Goal: Task Accomplishment & Management: Manage account settings

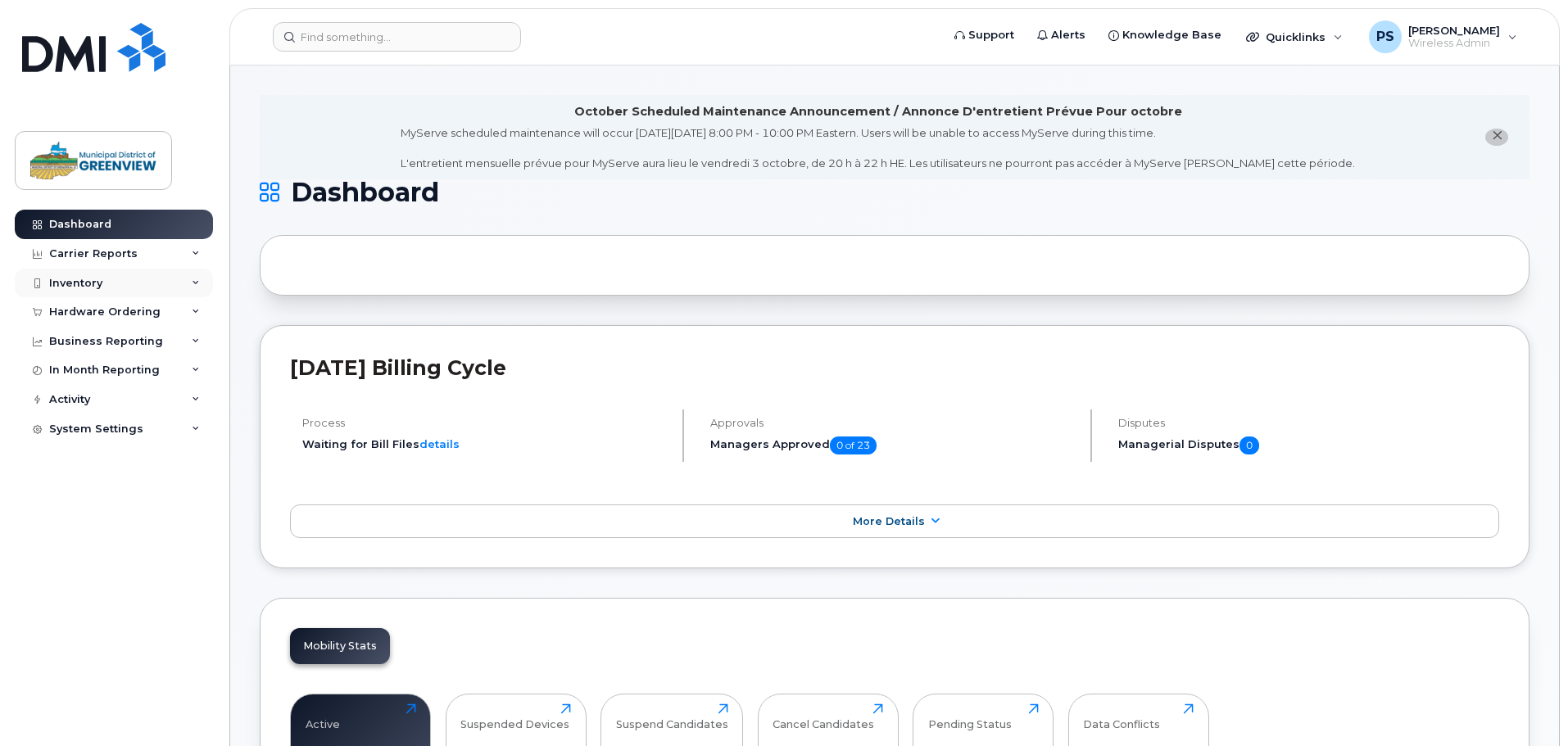
click at [69, 286] on div "Inventory" at bounding box center [75, 284] width 53 height 14
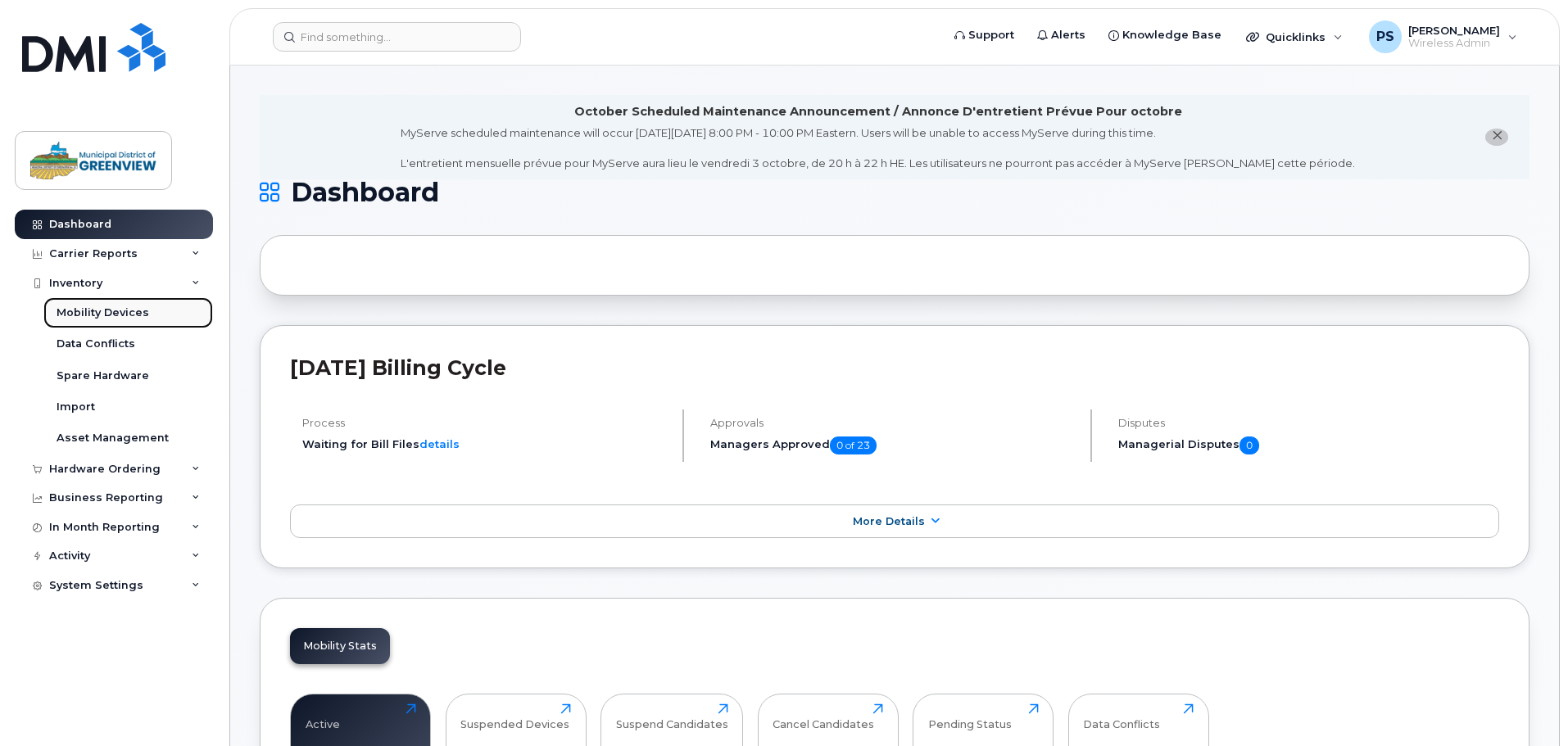
drag, startPoint x: 95, startPoint y: 316, endPoint x: 169, endPoint y: 305, distance: 74.8
click at [95, 316] on div "Mobility Devices" at bounding box center [103, 312] width 93 height 14
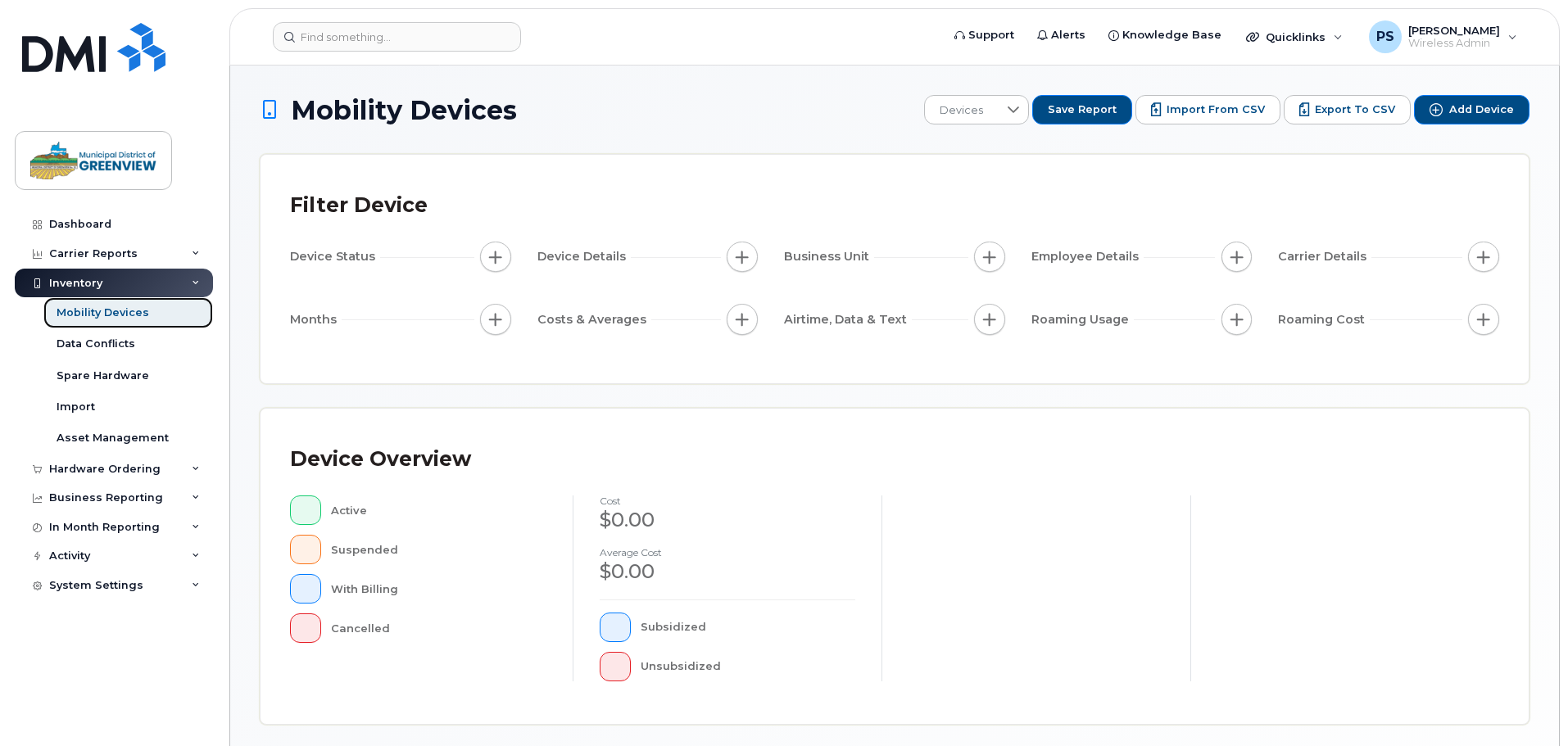
scroll to position [380, 0]
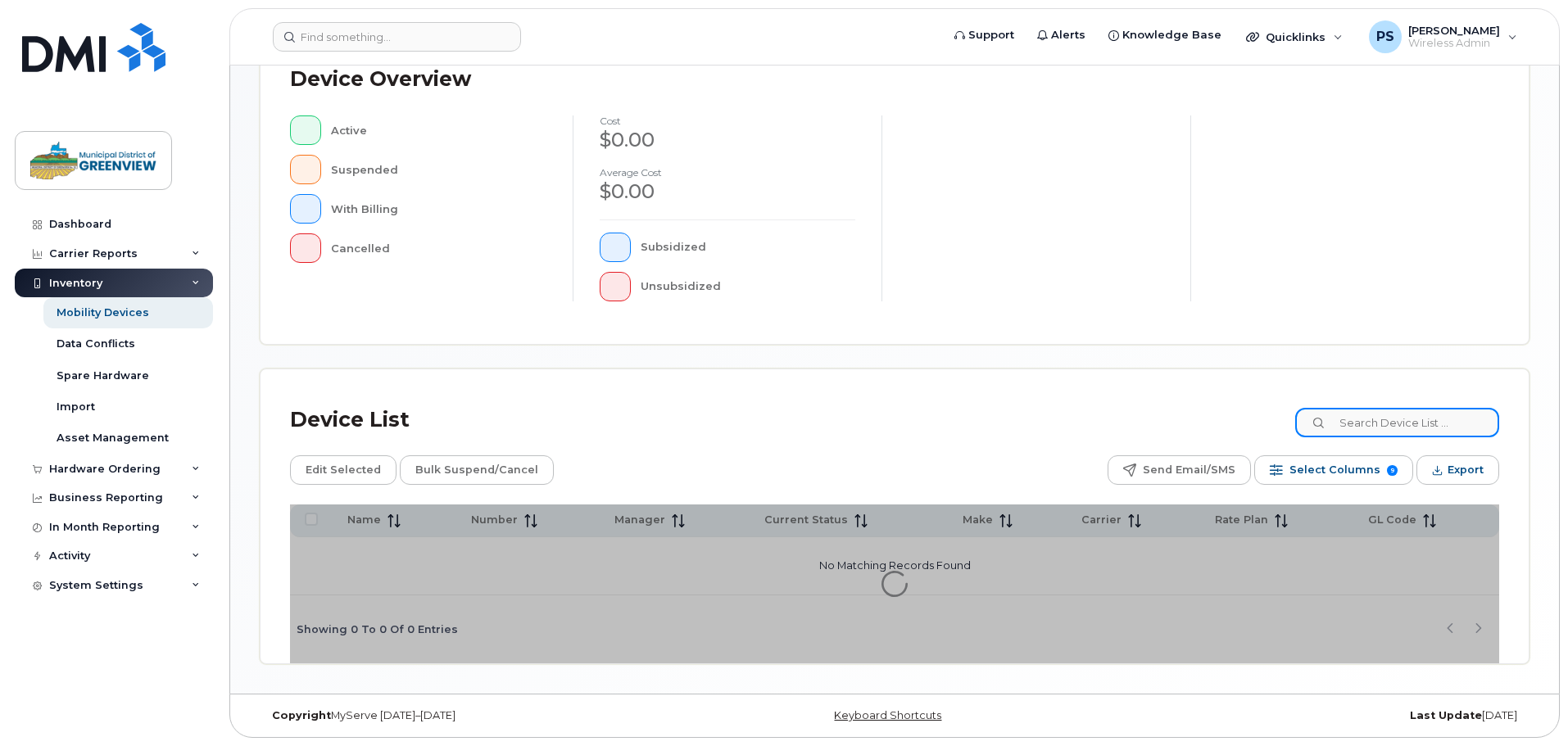
click at [1399, 422] on input at bounding box center [1397, 422] width 204 height 30
paste input "[PHONE_NUMBER]"
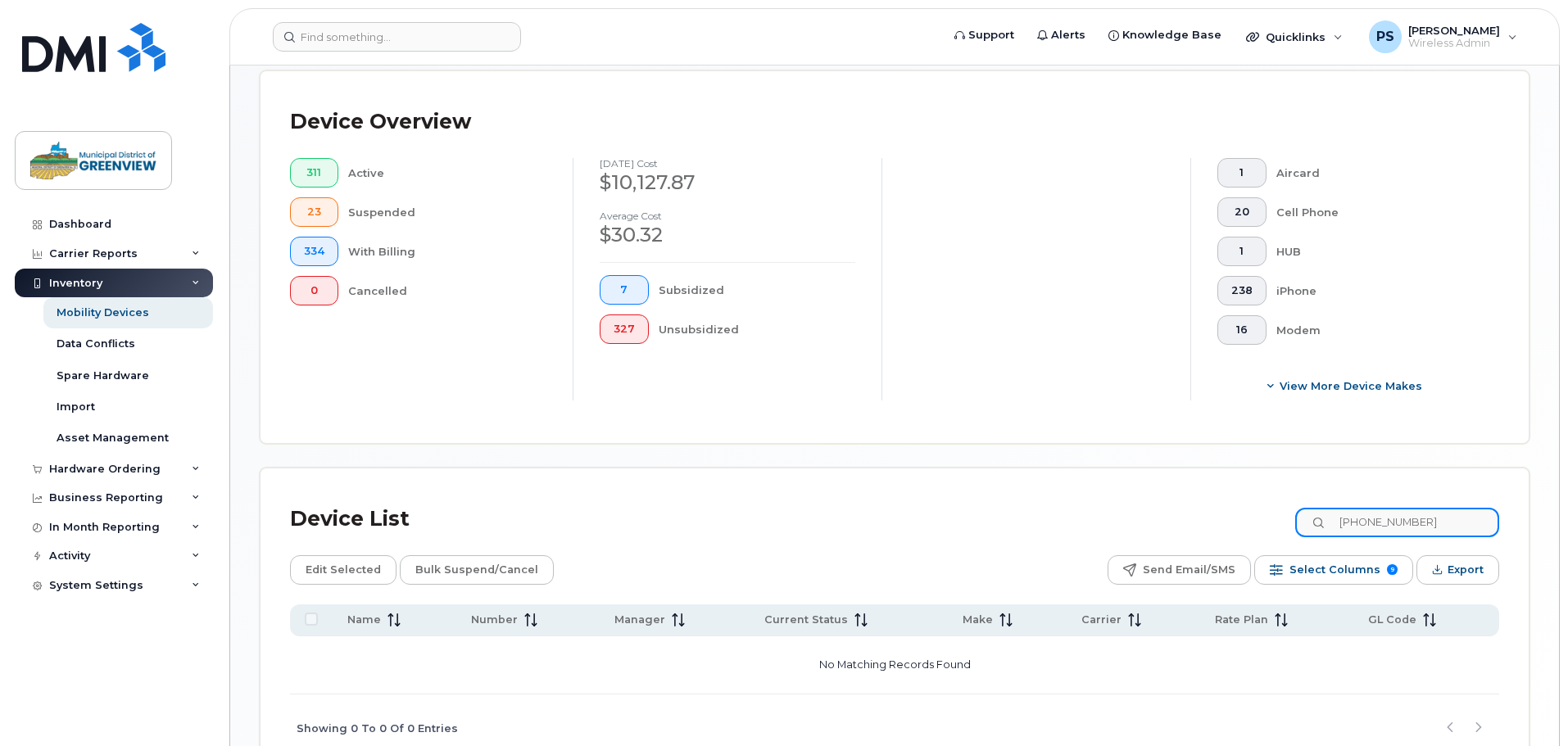
scroll to position [465, 0]
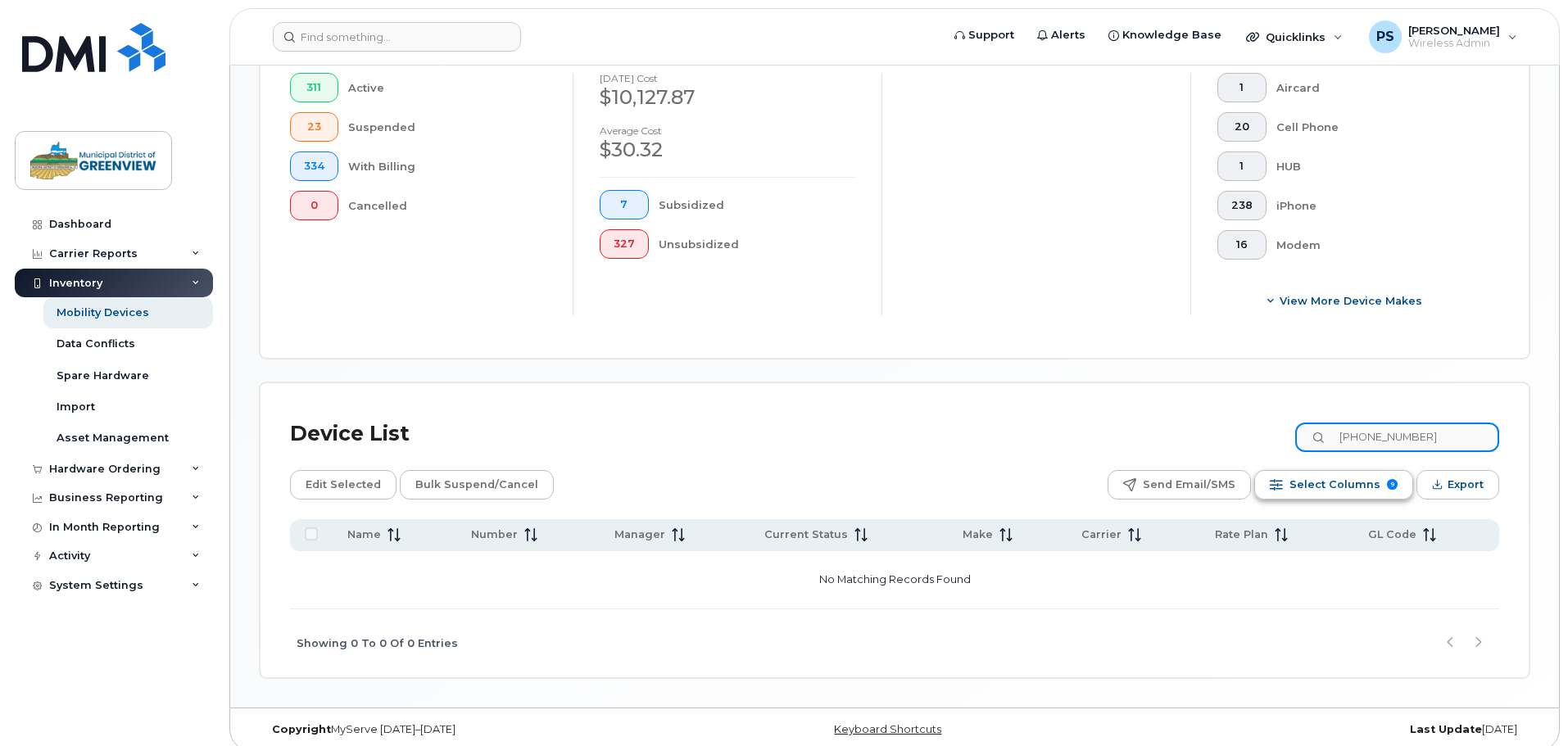
drag, startPoint x: 1360, startPoint y: 424, endPoint x: 1357, endPoint y: 462, distance: 38.1
click at [1360, 425] on input "[PHONE_NUMBER]" at bounding box center [1397, 437] width 204 height 30
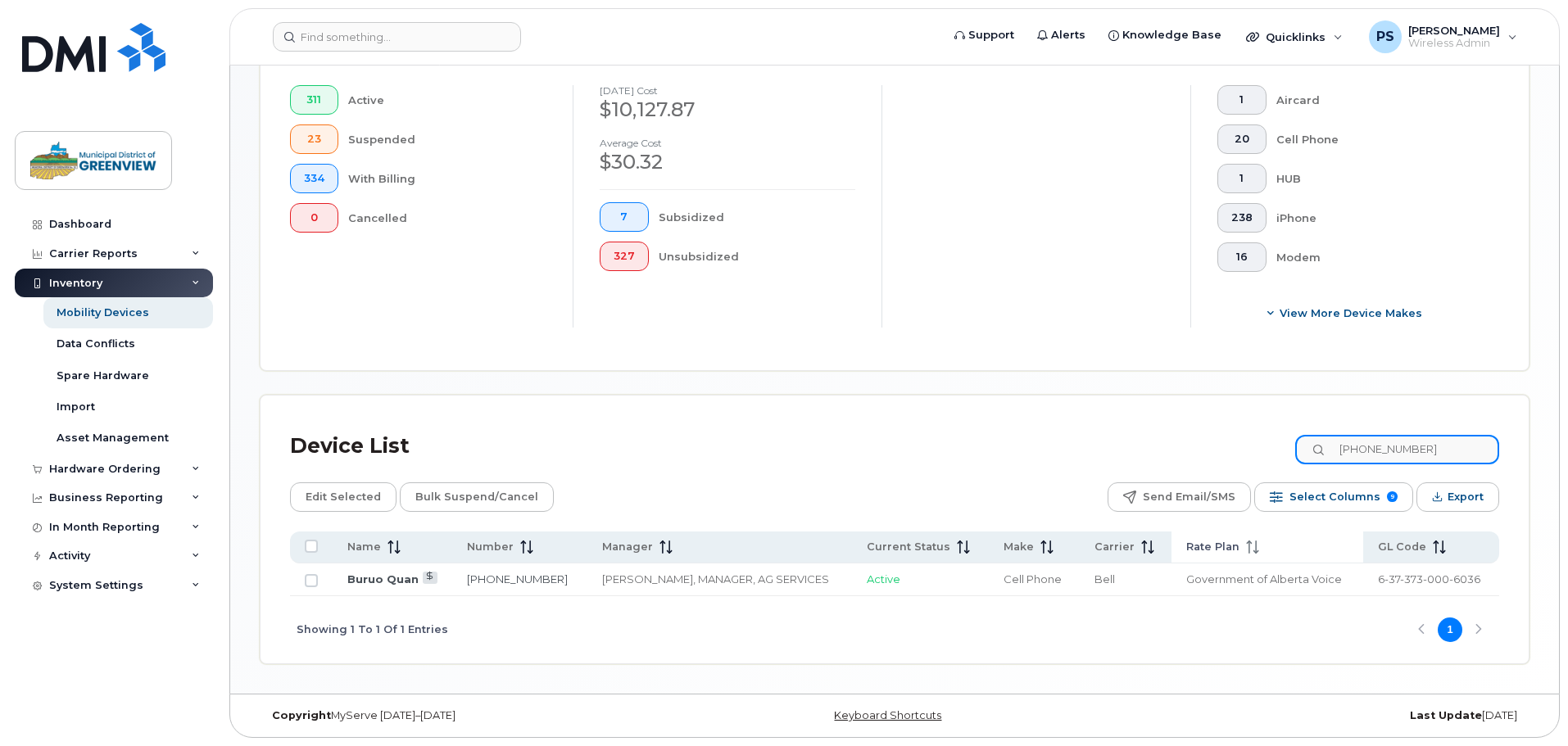
scroll to position [439, 0]
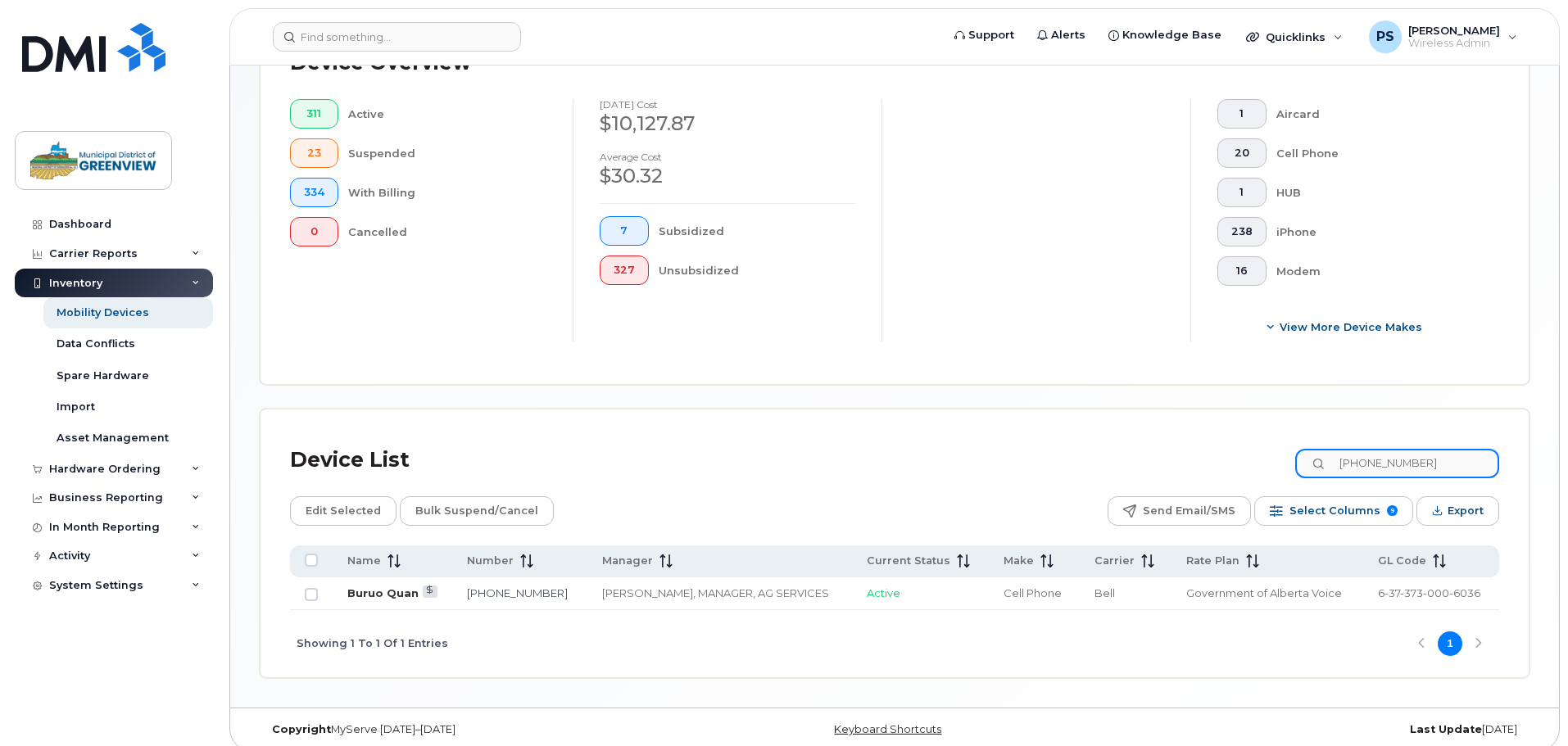
type input "[PHONE_NUMBER]"
click at [363, 587] on link "Buruo Quan" at bounding box center [383, 593] width 71 height 14
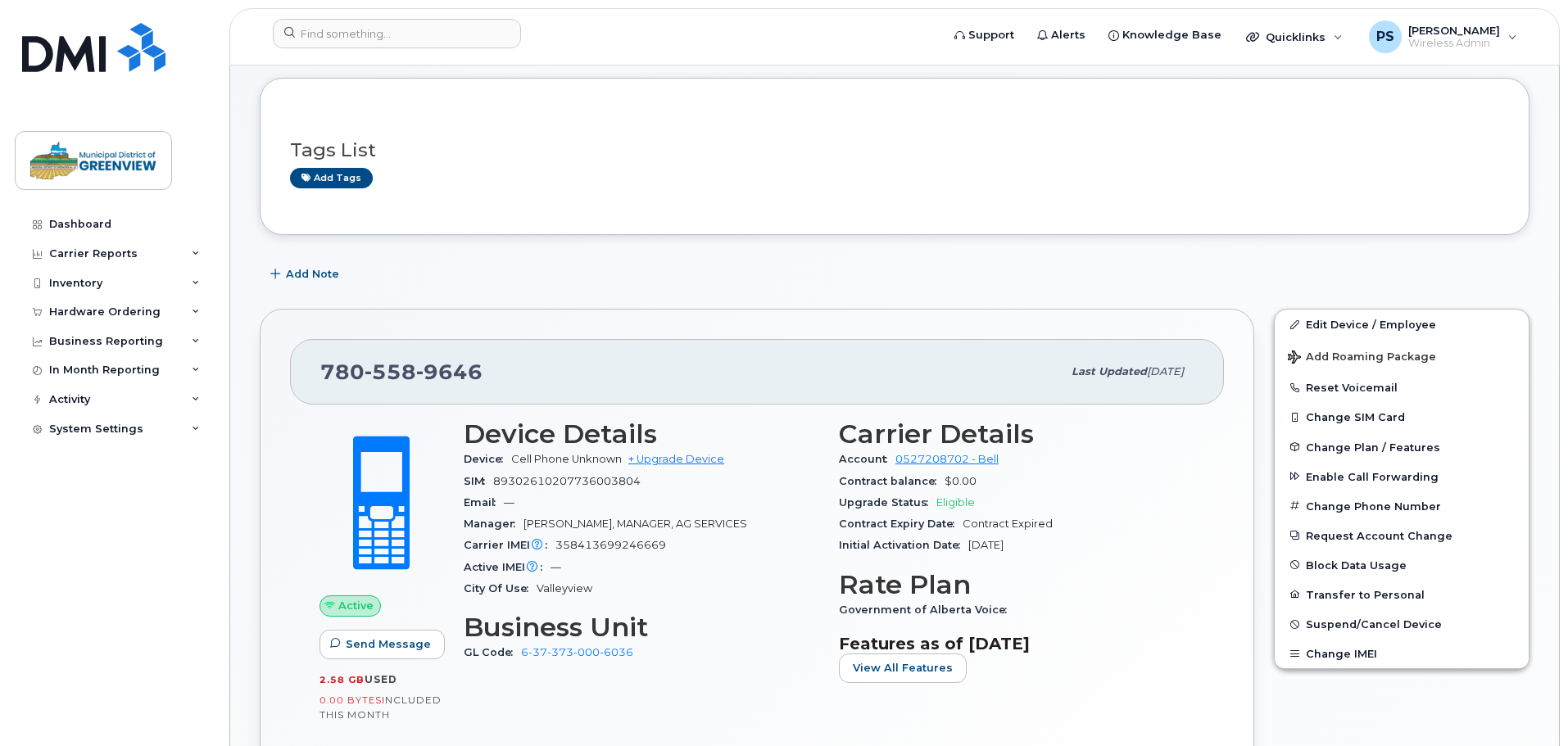
scroll to position [164, 0]
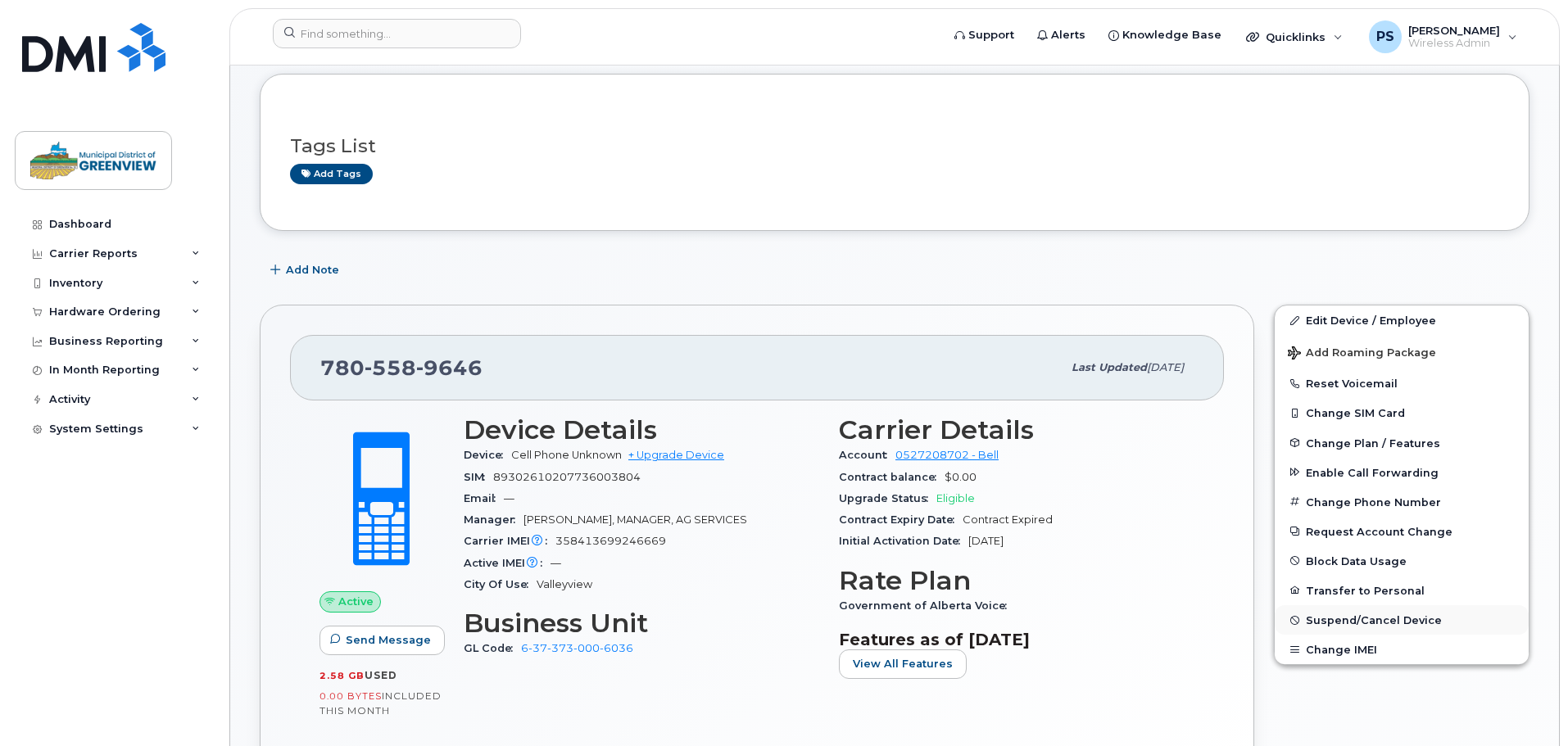
click at [1332, 617] on span "Suspend/Cancel Device" at bounding box center [1374, 620] width 136 height 13
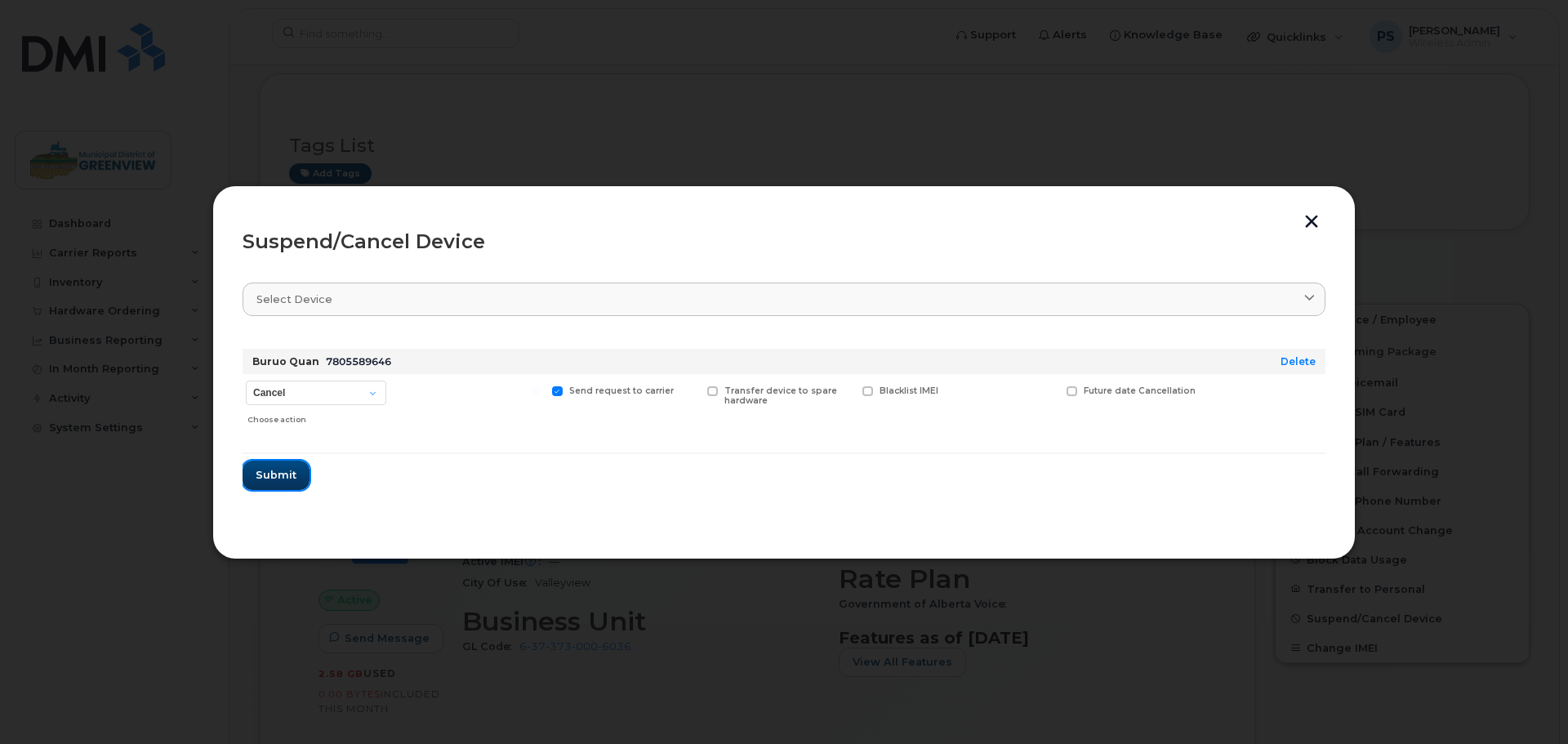
click at [283, 479] on span "Submit" at bounding box center [276, 475] width 41 height 15
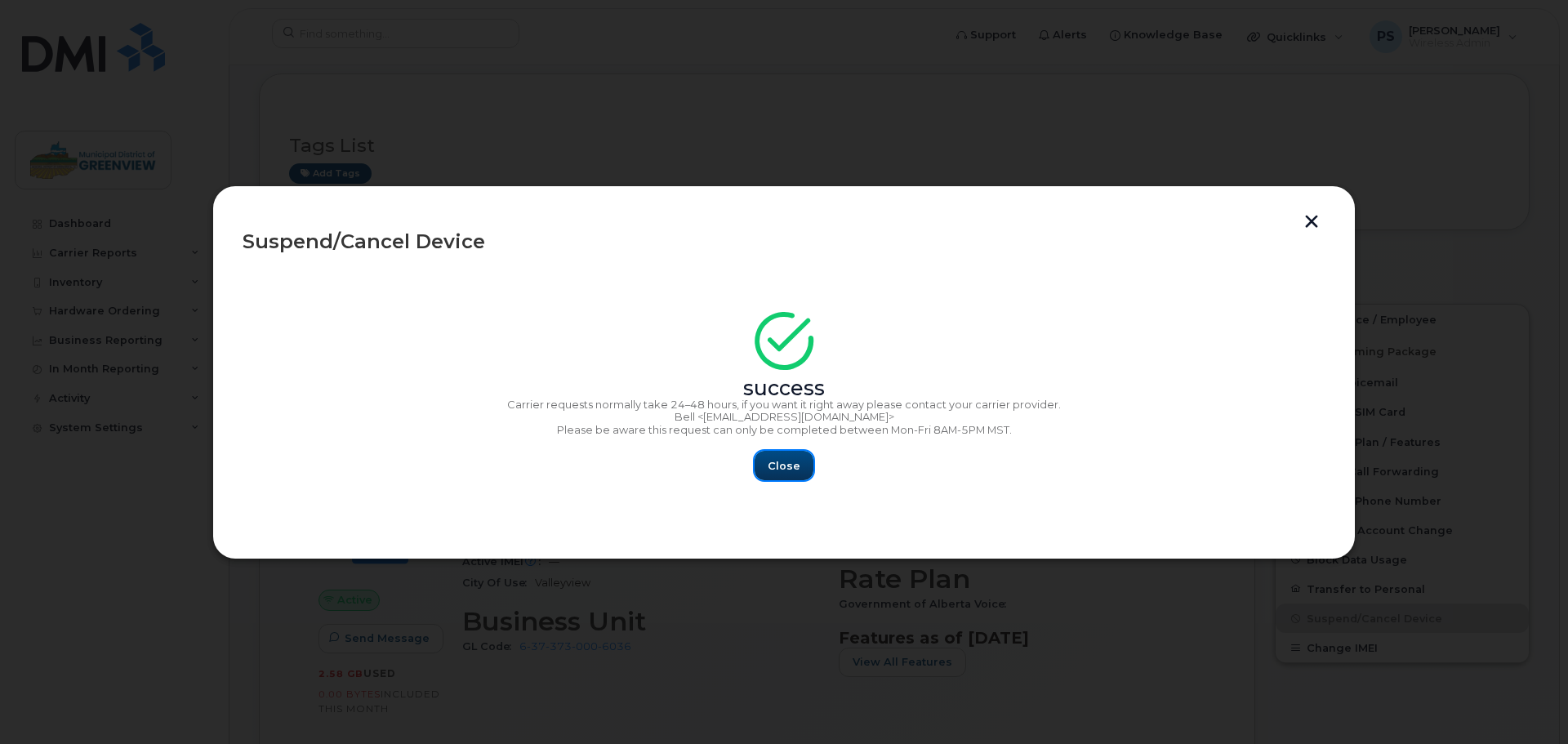
click at [783, 469] on span "Close" at bounding box center [784, 465] width 33 height 15
